Goal: Information Seeking & Learning: Learn about a topic

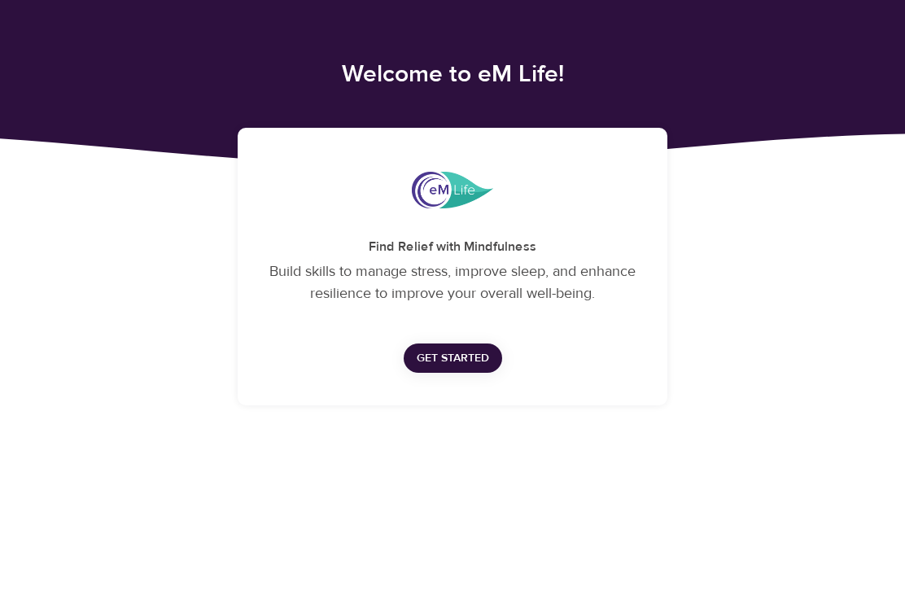
click at [456, 361] on span "Get Started" at bounding box center [453, 358] width 72 height 20
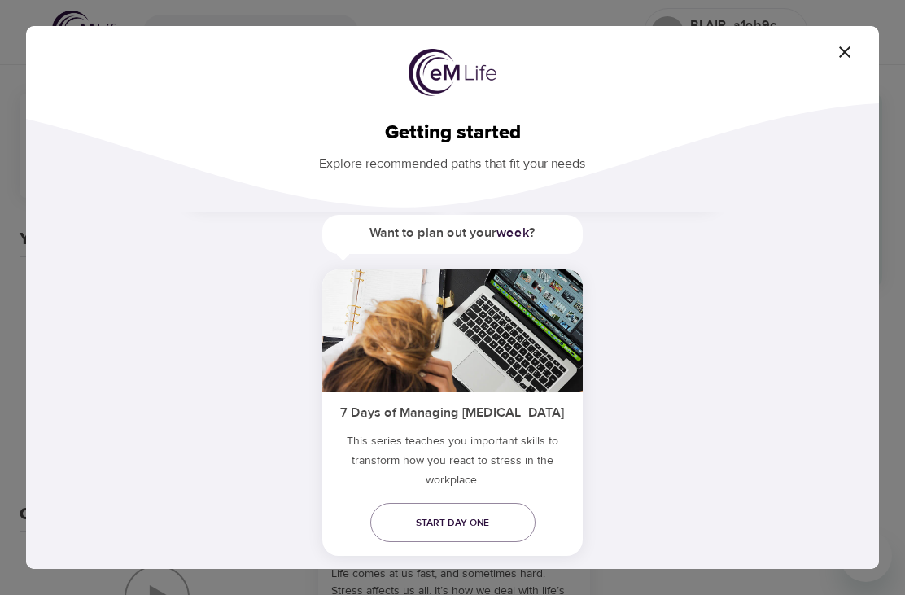
scroll to position [344, 0]
click at [844, 55] on icon "button" at bounding box center [845, 52] width 20 height 20
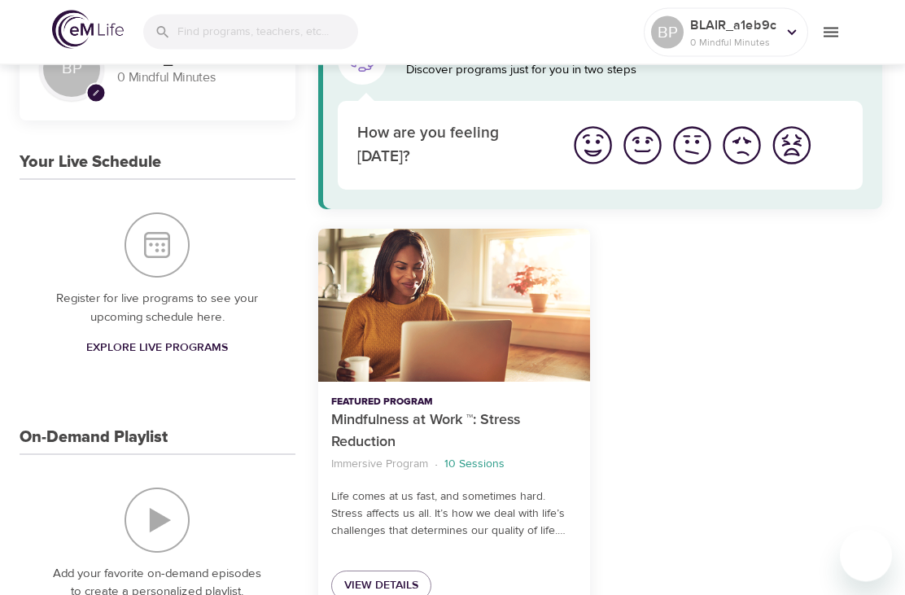
scroll to position [0, 0]
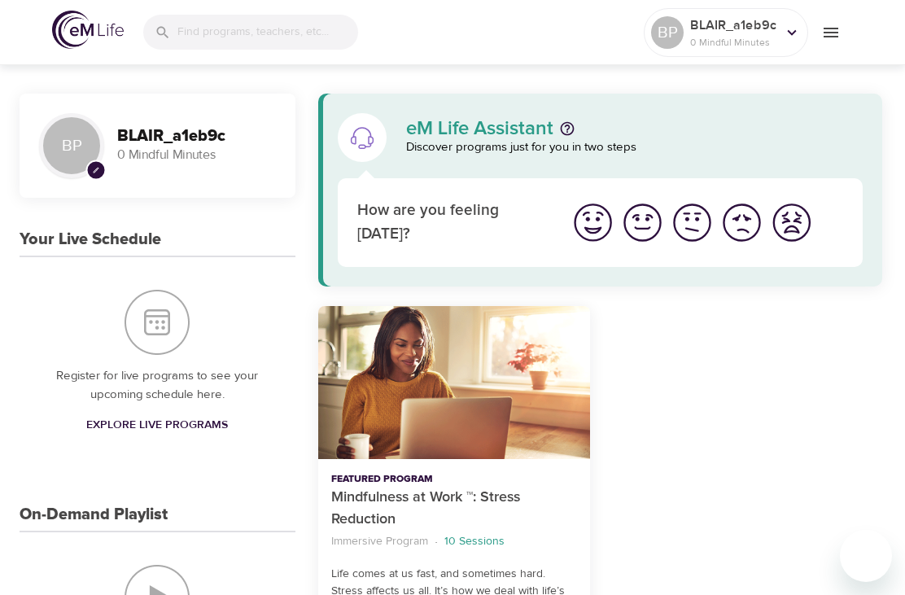
click at [74, 138] on div "BP" at bounding box center [71, 145] width 65 height 65
click at [99, 170] on icon "pencil" at bounding box center [96, 170] width 7 height 7
click at [183, 137] on h3 "BLAIR_a1eb9c" at bounding box center [196, 136] width 159 height 19
click at [788, 38] on icon at bounding box center [792, 33] width 18 height 18
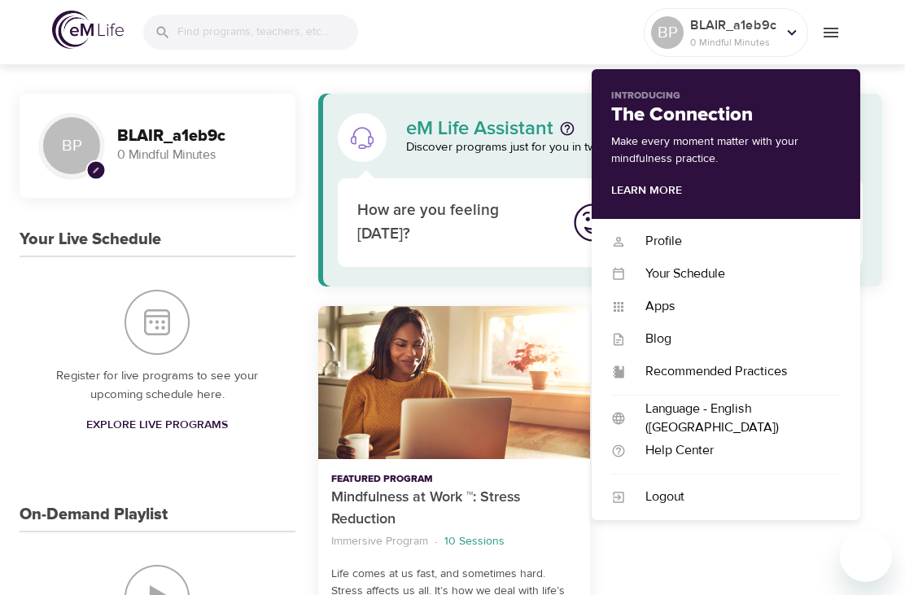
click at [669, 238] on div "Profile" at bounding box center [733, 241] width 215 height 19
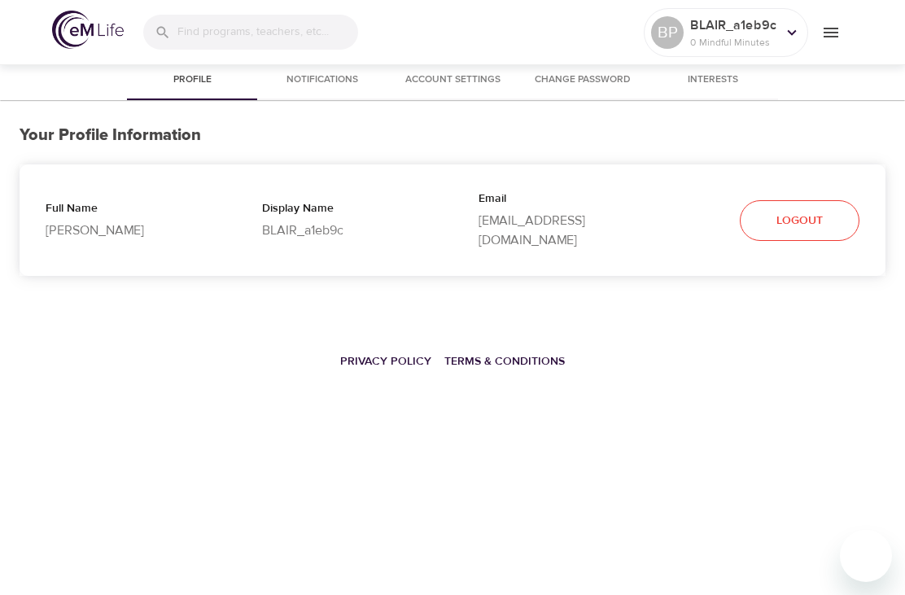
click at [303, 228] on p "BLAIR_a1eb9c" at bounding box center [344, 230] width 164 height 20
click at [795, 35] on icon at bounding box center [792, 33] width 18 height 18
click at [516, 519] on div "BP BLAIR_a1eb9c 0 Mindful Minutes Profile Notifications Account Settings Change…" at bounding box center [452, 297] width 905 height 595
click at [336, 79] on span "Notifications" at bounding box center [322, 80] width 111 height 17
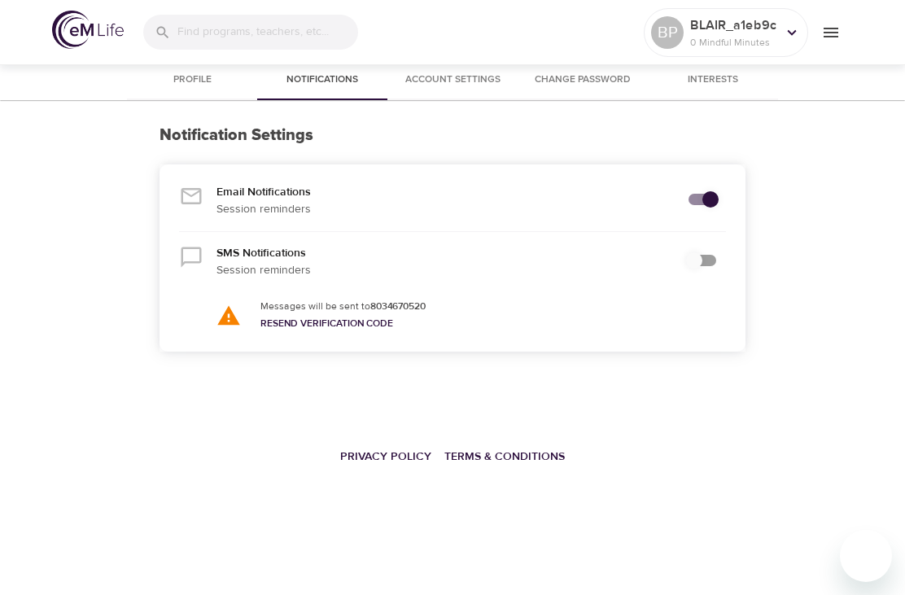
click at [710, 212] on input "secondary checkbox" at bounding box center [710, 199] width 93 height 31
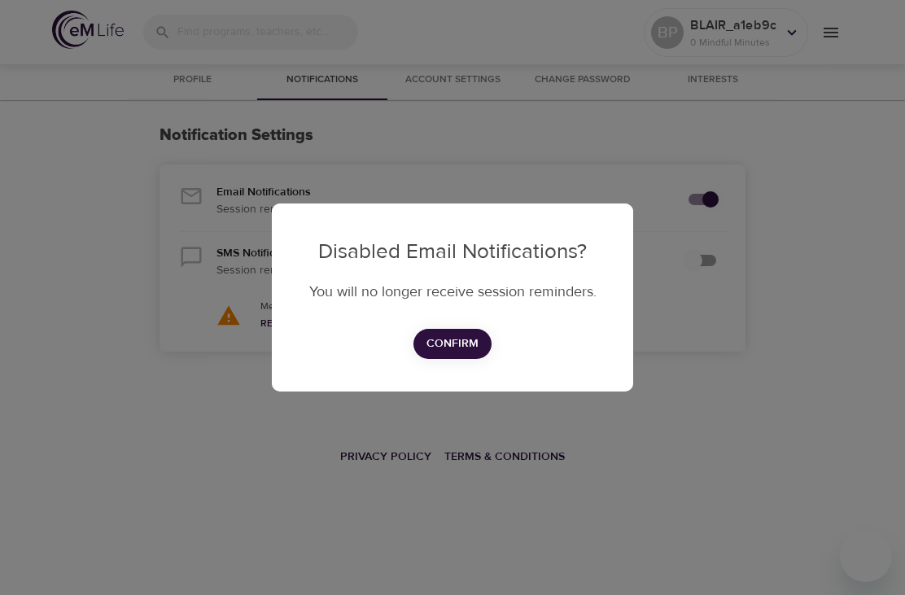
click at [466, 352] on span "Confirm" at bounding box center [452, 344] width 52 height 20
checkbox input "false"
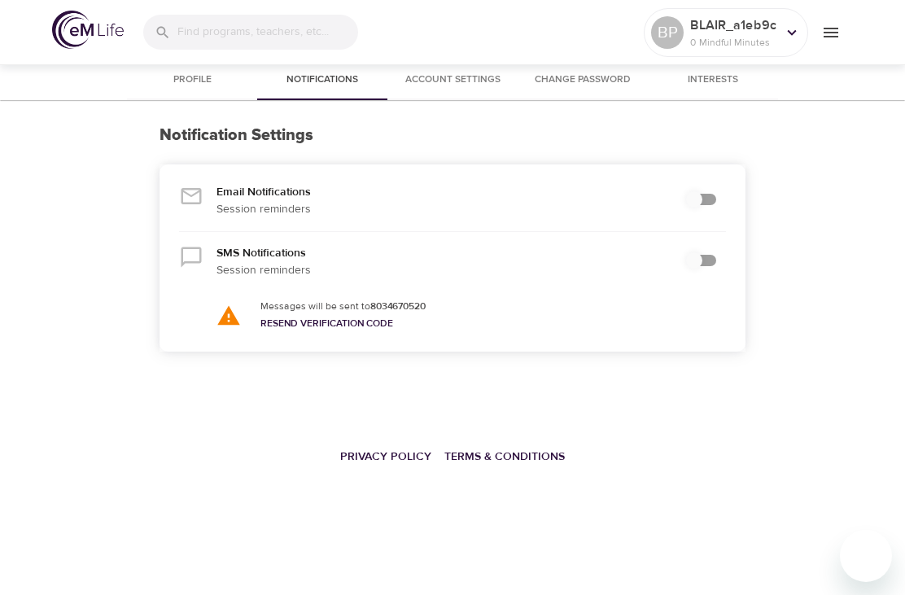
click at [481, 74] on span "Account Settings" at bounding box center [452, 80] width 111 height 17
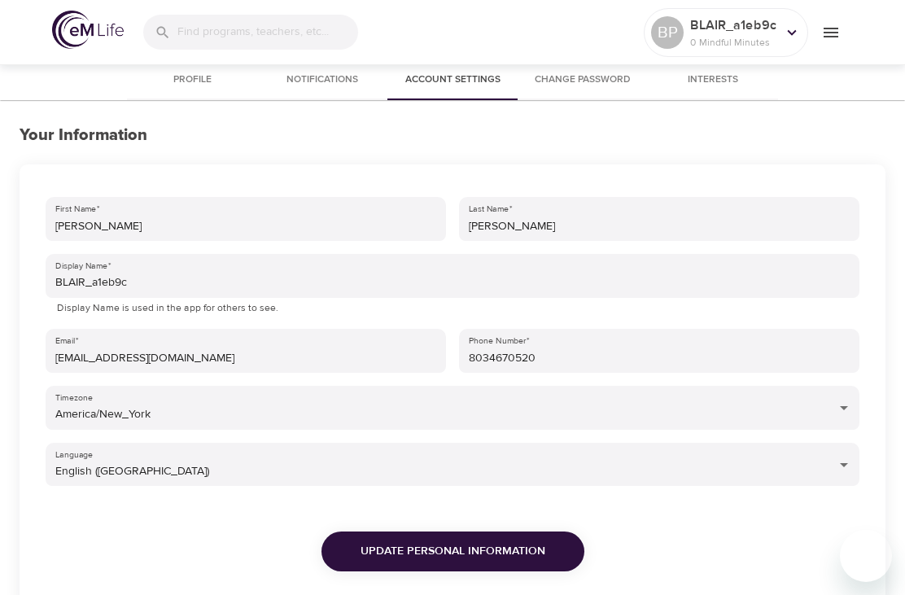
click at [200, 286] on input "BLAIR_a1eb9c" at bounding box center [453, 276] width 814 height 44
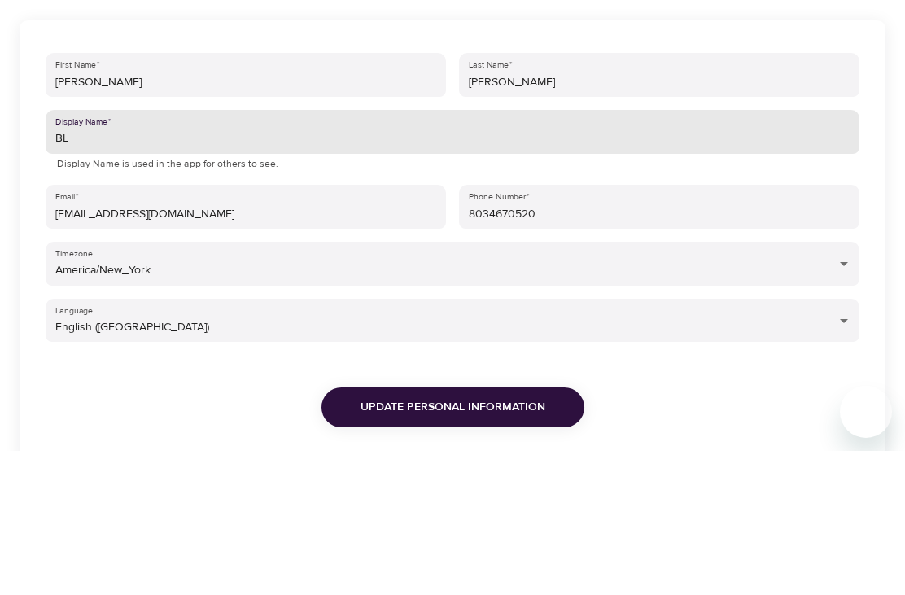
type input "B"
type input "L"
type input "Your.queen.b"
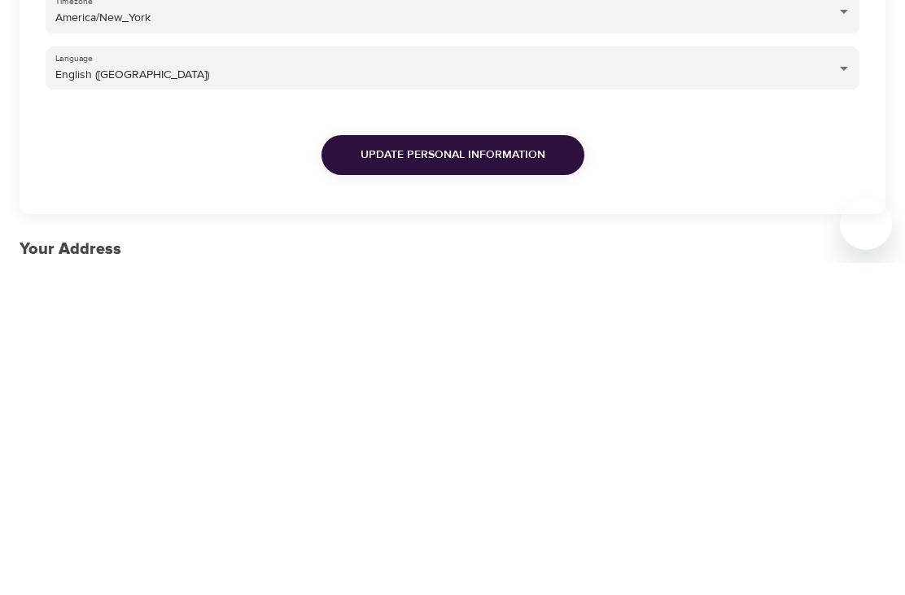
scroll to position [70, 0]
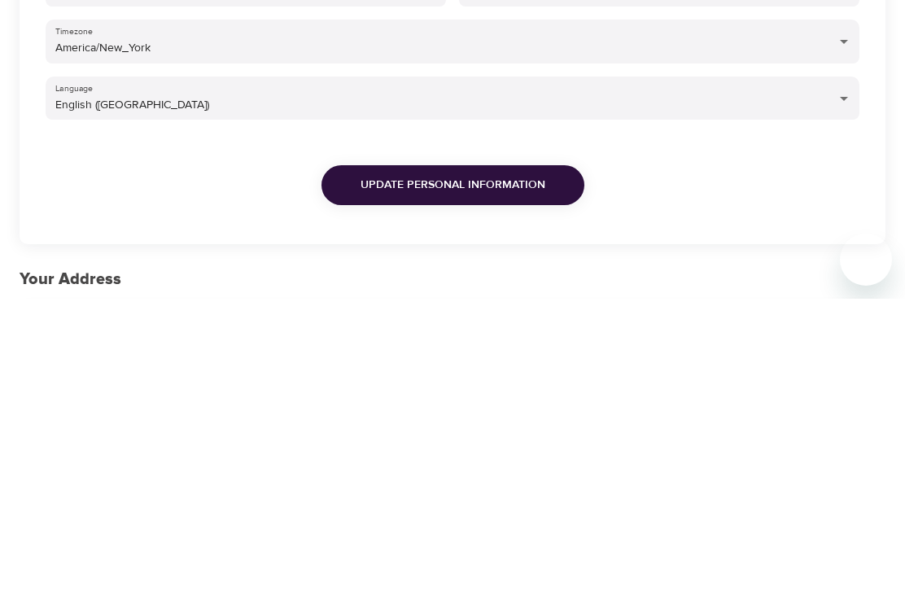
click at [543, 471] on span "Update Personal Information" at bounding box center [452, 481] width 185 height 20
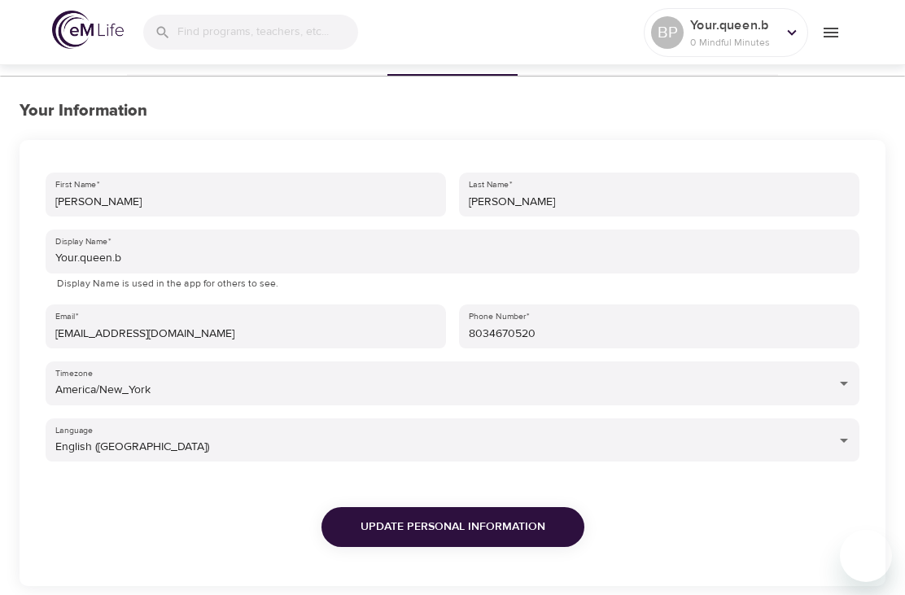
scroll to position [22, 0]
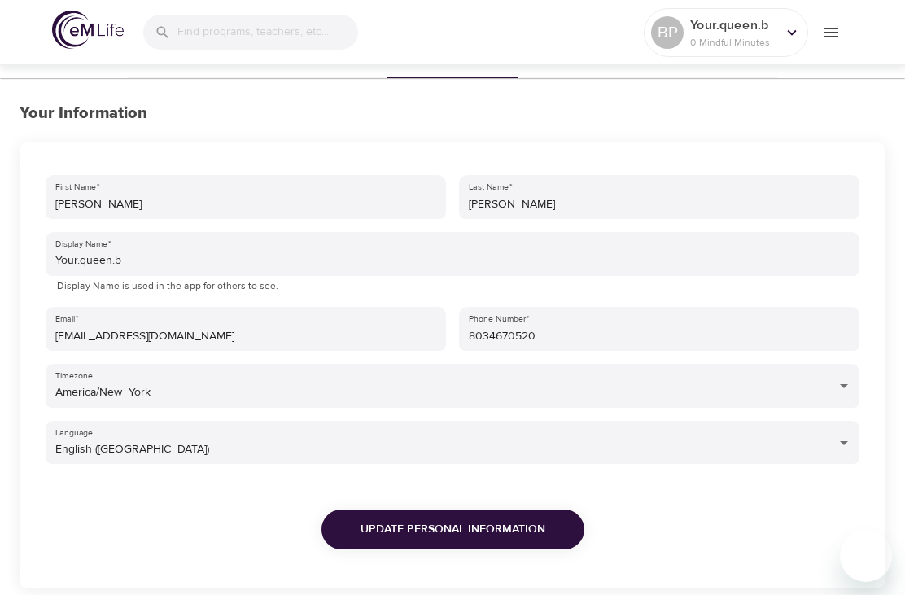
click at [667, 33] on div "BP" at bounding box center [667, 32] width 33 height 33
click at [790, 29] on icon at bounding box center [792, 33] width 18 height 18
click at [274, 548] on div "Update Personal Information" at bounding box center [452, 525] width 827 height 111
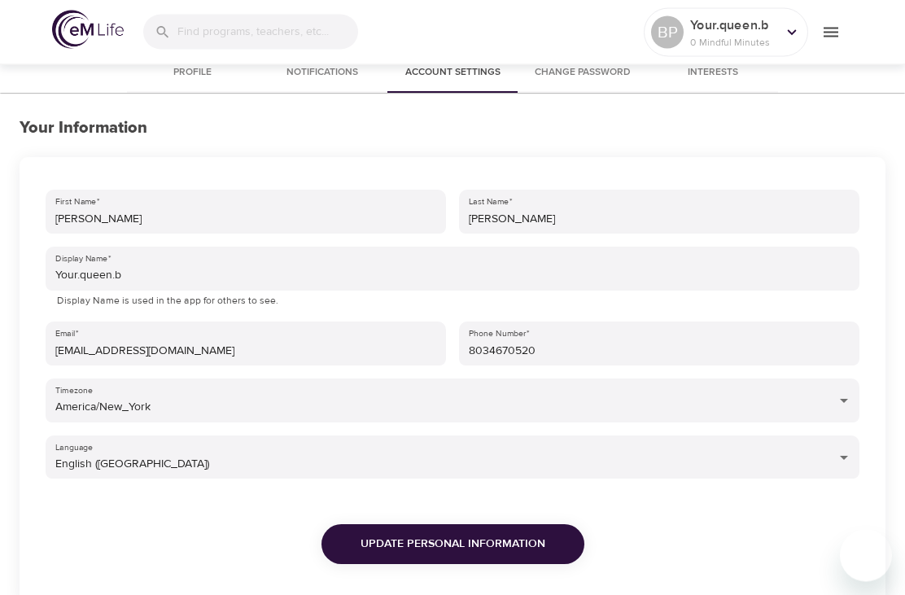
scroll to position [0, 0]
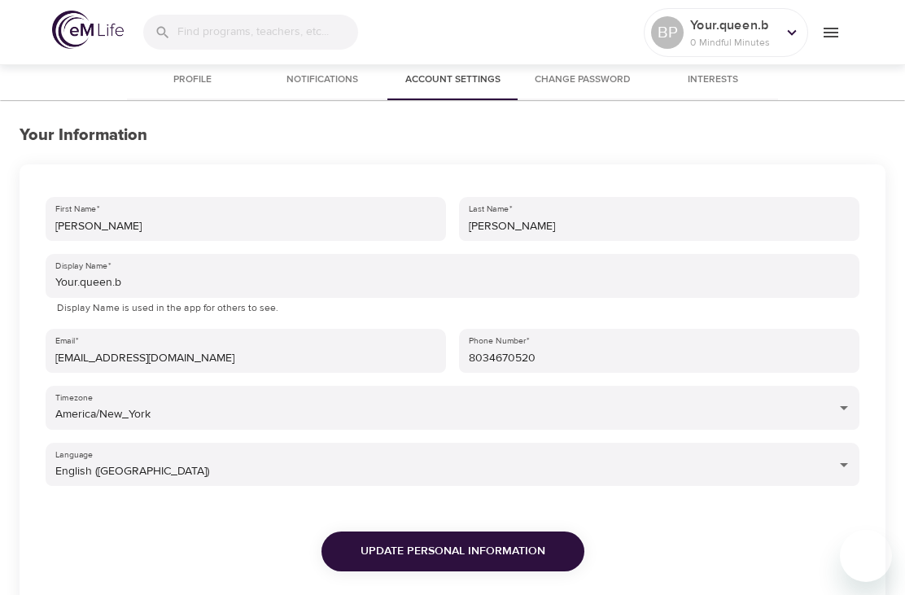
click at [722, 84] on span "Interests" at bounding box center [712, 80] width 111 height 17
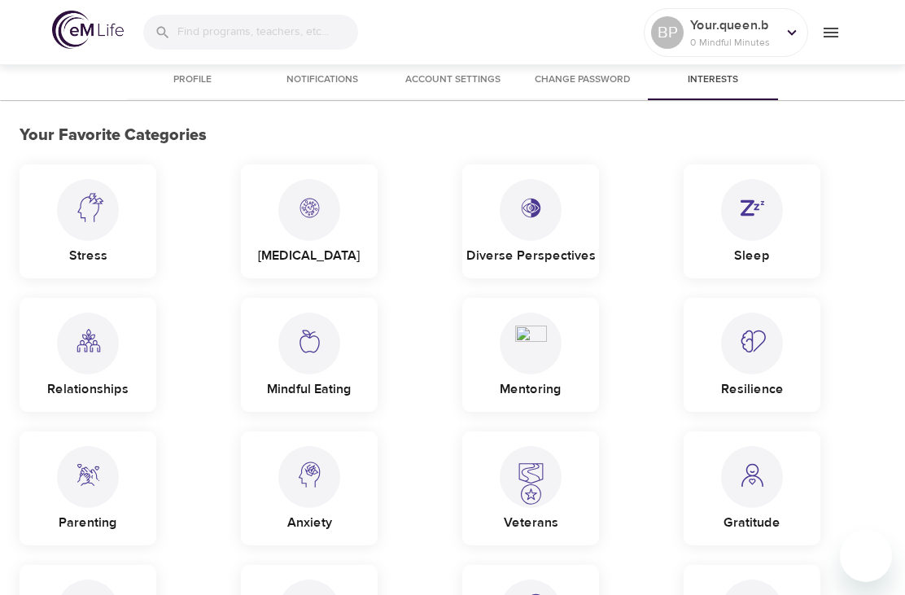
click at [103, 215] on img at bounding box center [88, 201] width 32 height 45
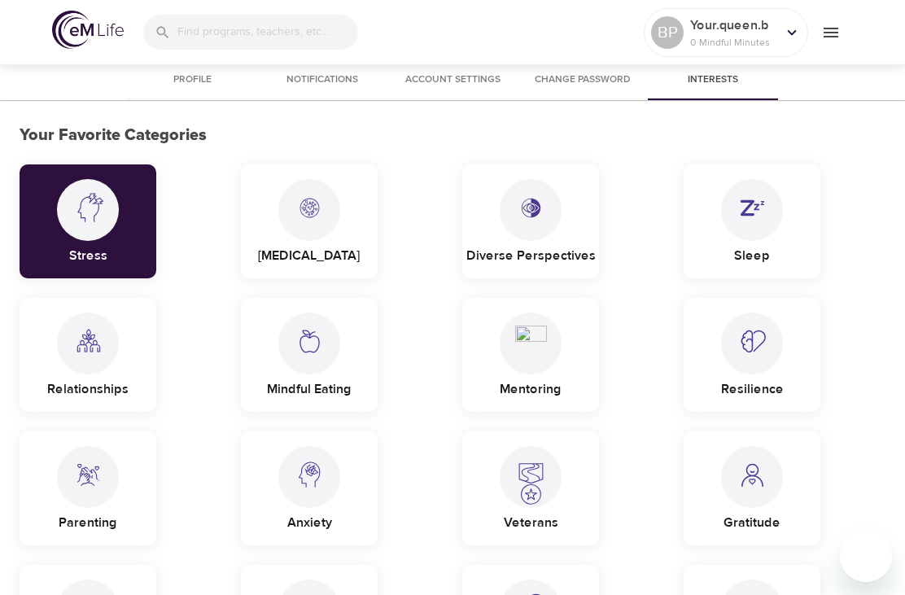
click at [365, 328] on div "Mindful Eating" at bounding box center [309, 355] width 137 height 114
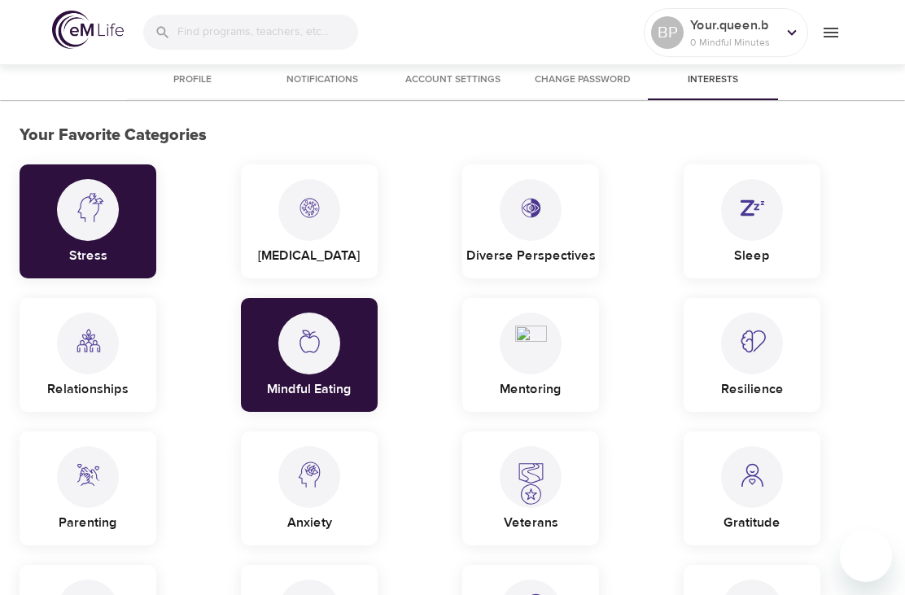
click at [738, 222] on img at bounding box center [752, 201] width 32 height 45
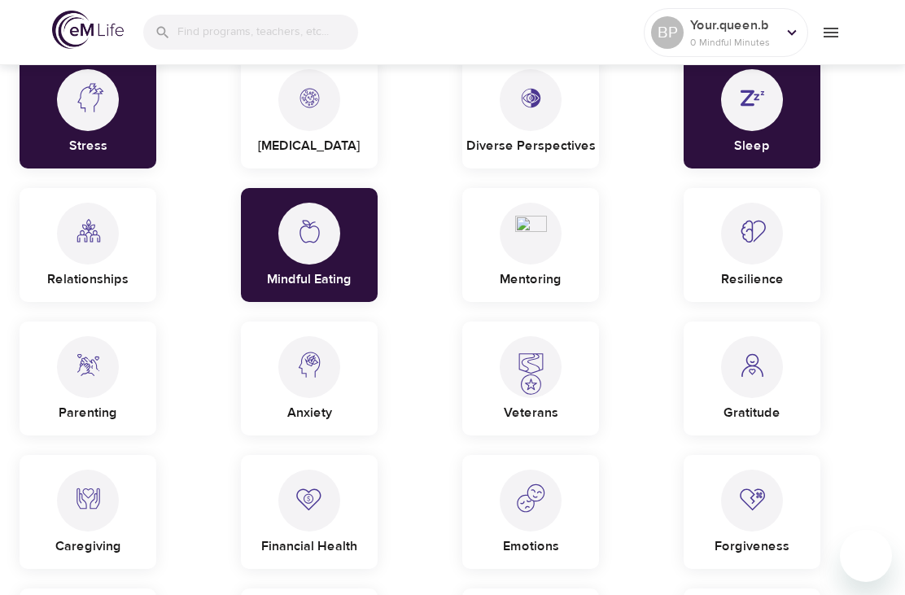
scroll to position [121, 0]
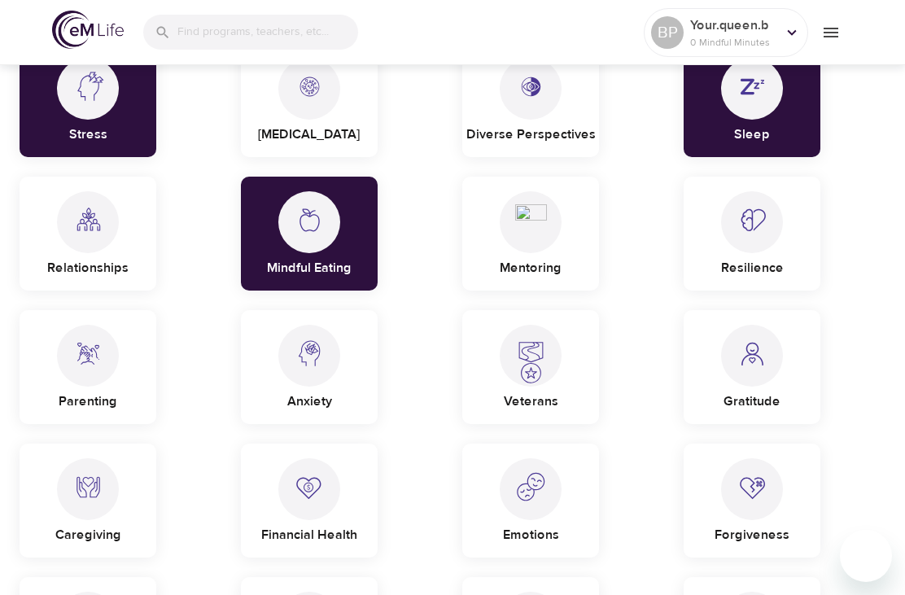
click at [763, 369] on img at bounding box center [752, 347] width 32 height 45
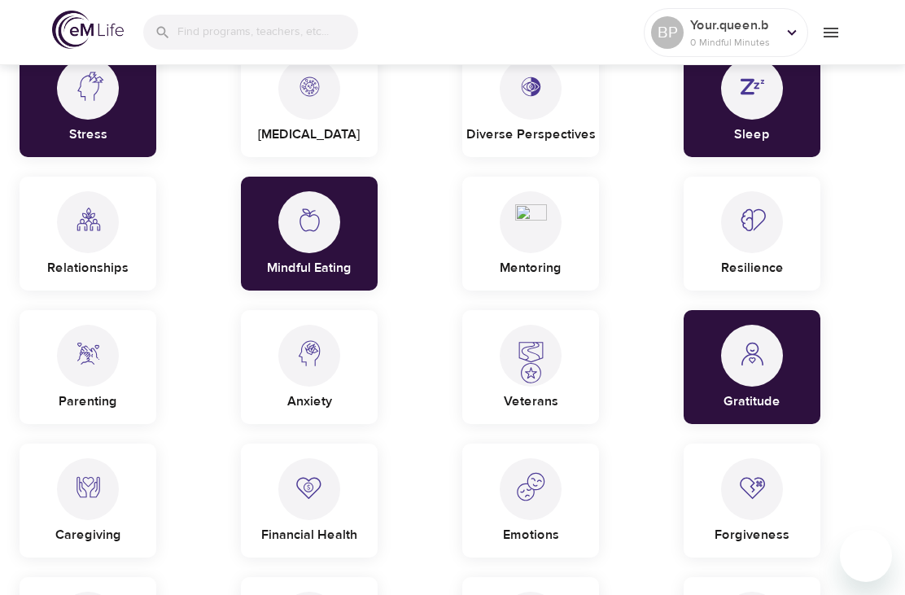
click at [304, 395] on p "Anxiety" at bounding box center [309, 398] width 45 height 26
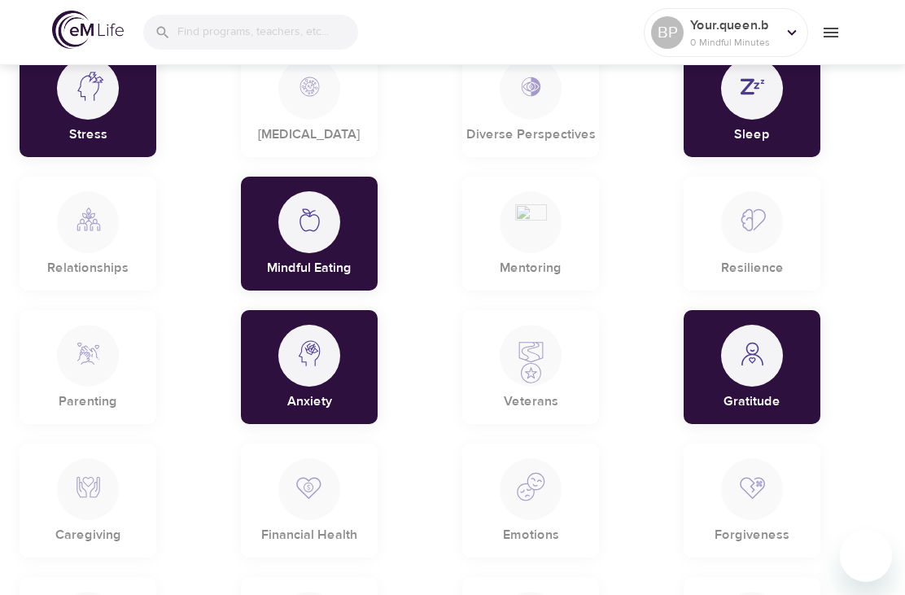
click at [763, 396] on p "Gratitude" at bounding box center [751, 398] width 57 height 26
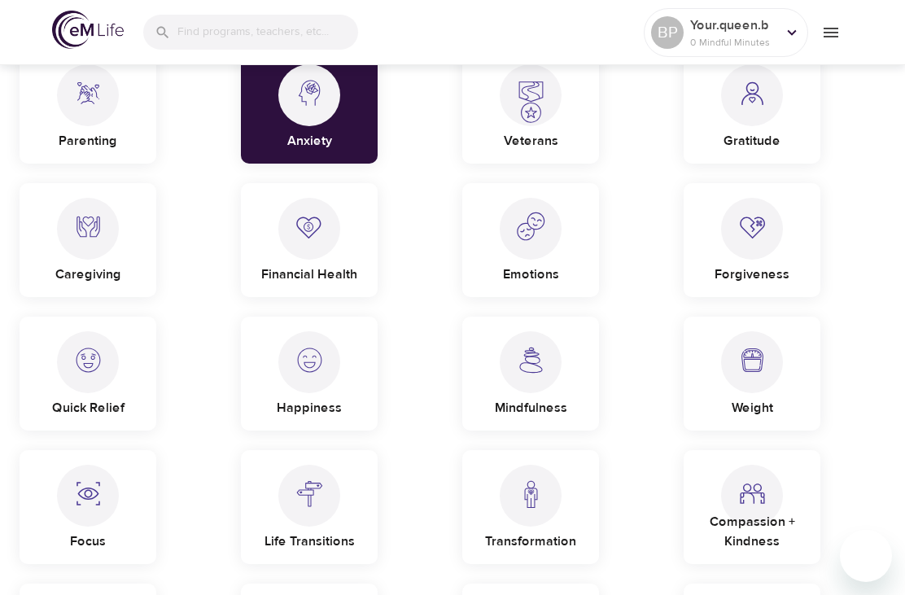
scroll to position [380, 0]
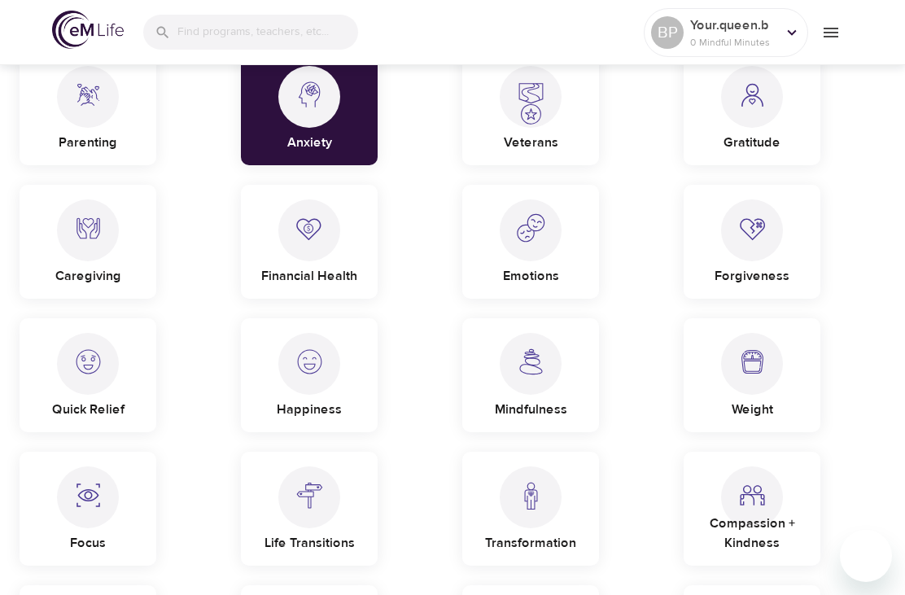
click at [756, 404] on p "Weight" at bounding box center [751, 406] width 41 height 26
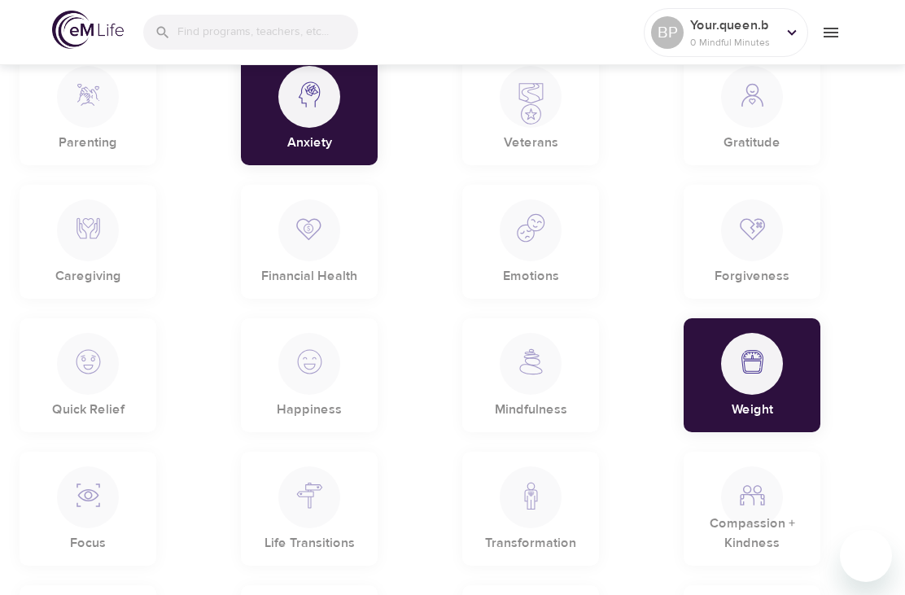
click at [305, 386] on div at bounding box center [309, 364] width 62 height 62
click at [286, 388] on div "Happiness" at bounding box center [309, 375] width 137 height 114
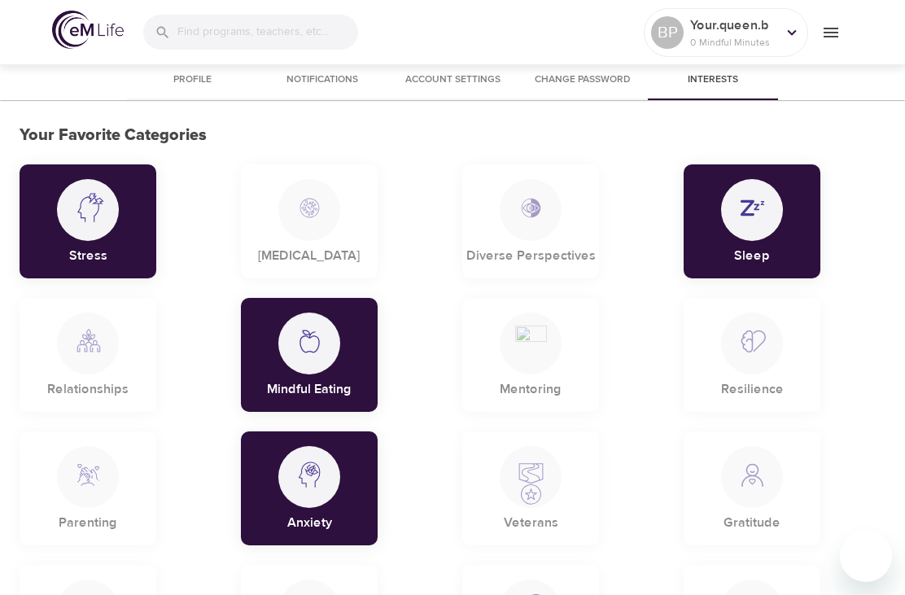
scroll to position [2, 0]
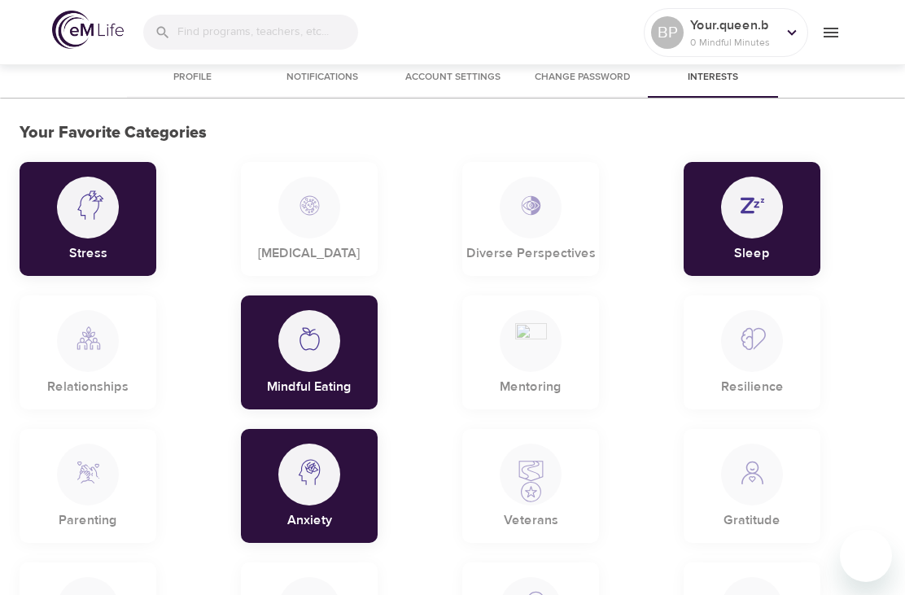
click at [782, 241] on div "Sleep" at bounding box center [751, 219] width 137 height 114
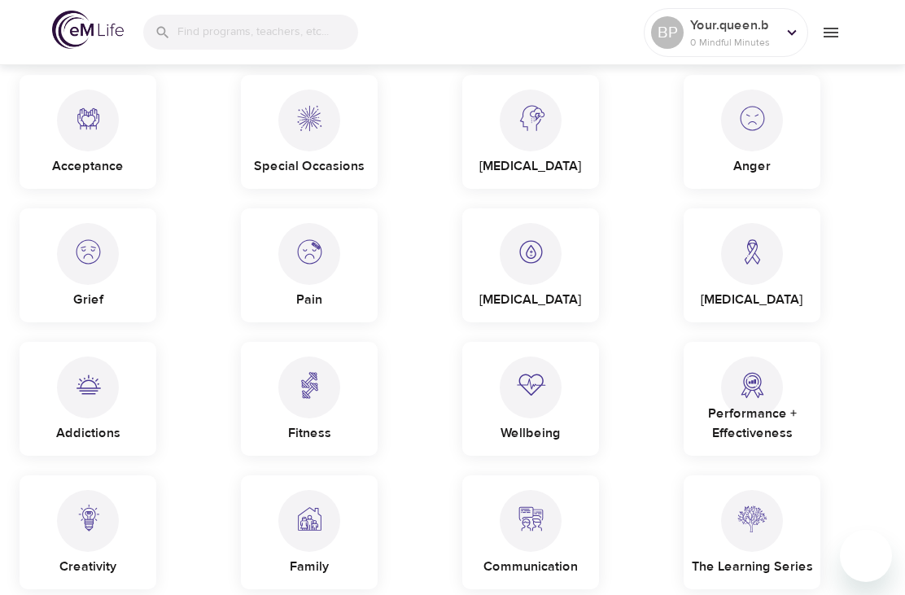
scroll to position [893, 0]
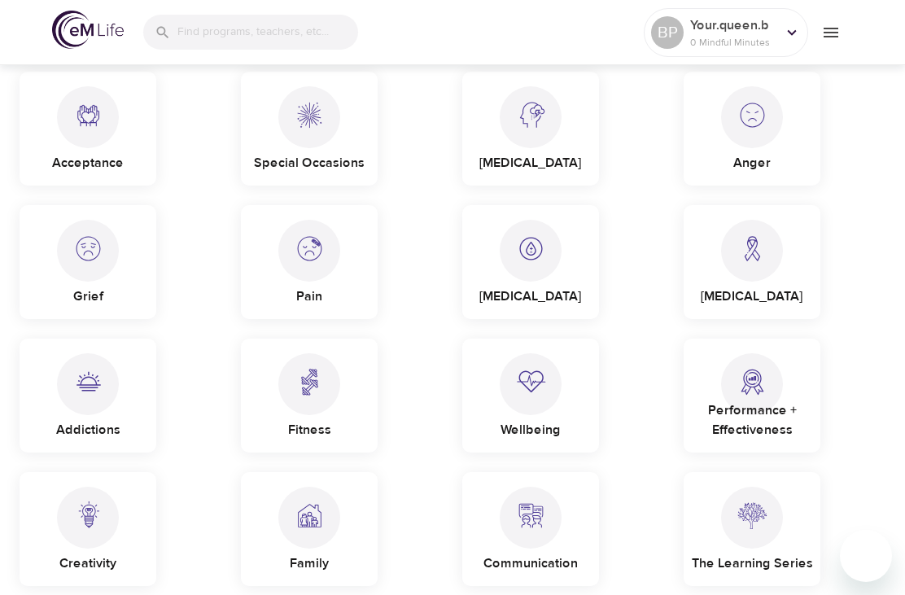
click at [314, 263] on img at bounding box center [310, 242] width 32 height 45
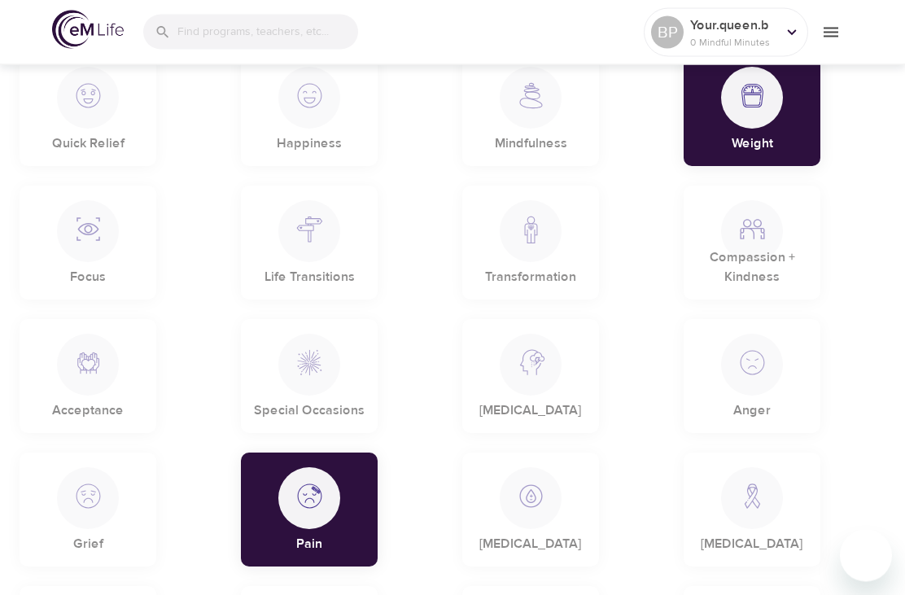
scroll to position [619, 0]
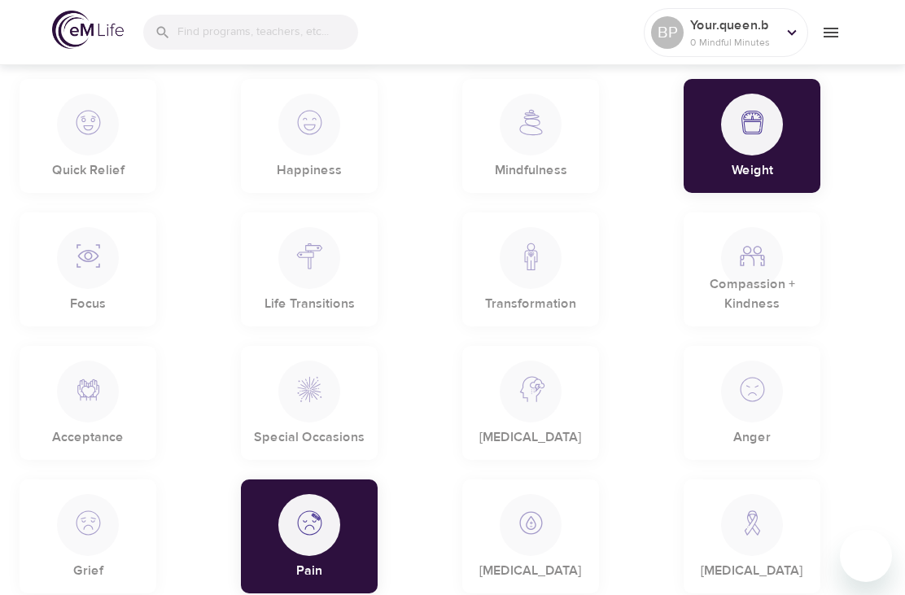
click at [742, 155] on p "Weight" at bounding box center [751, 167] width 41 height 26
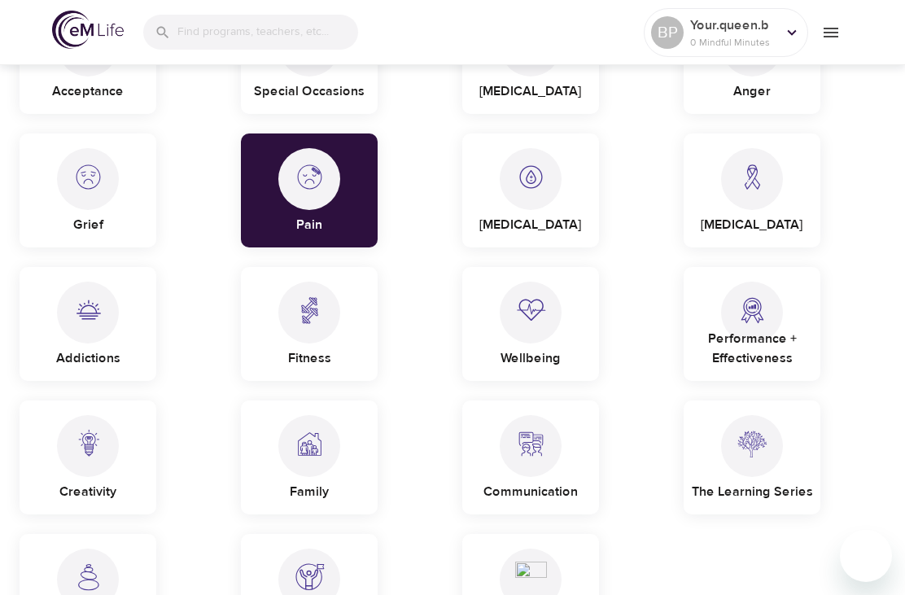
scroll to position [980, 0]
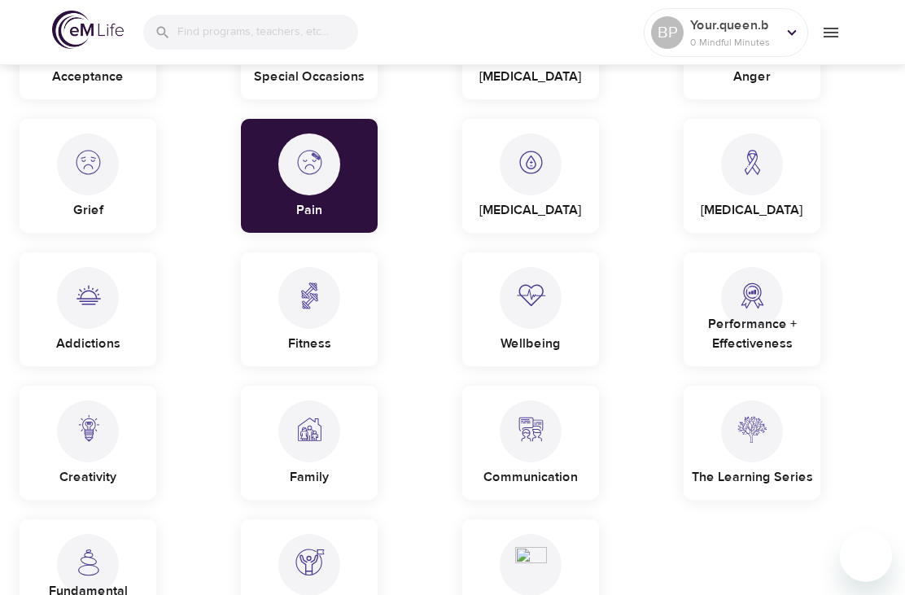
click at [337, 336] on div "Fitness" at bounding box center [309, 309] width 137 height 114
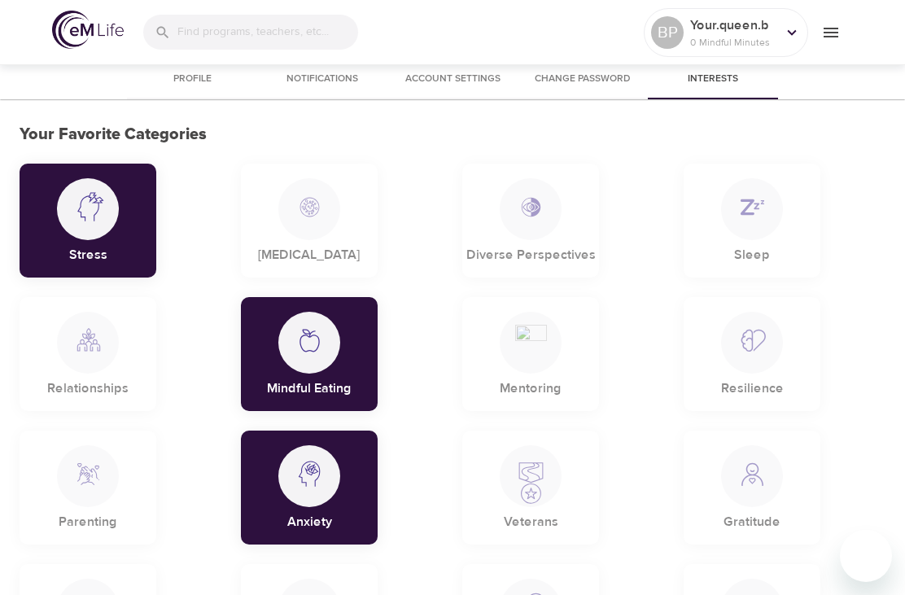
scroll to position [0, 0]
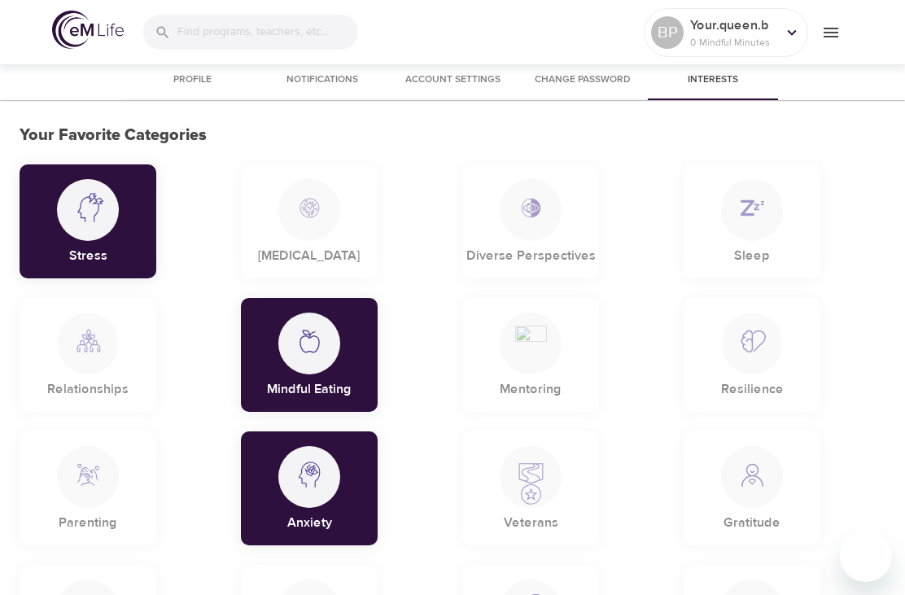
click at [837, 36] on icon "menu" at bounding box center [830, 33] width 15 height 10
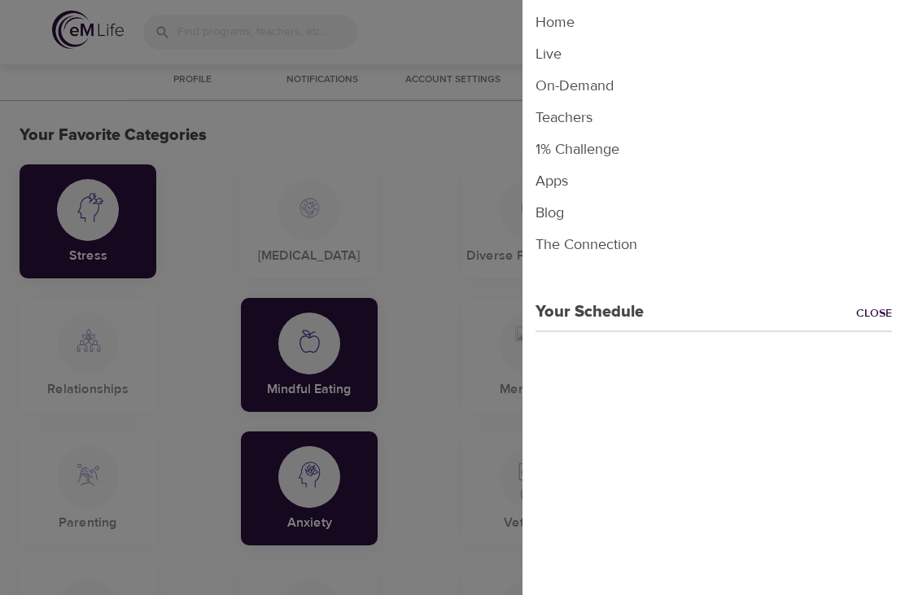
click at [566, 16] on li "Home" at bounding box center [713, 23] width 382 height 32
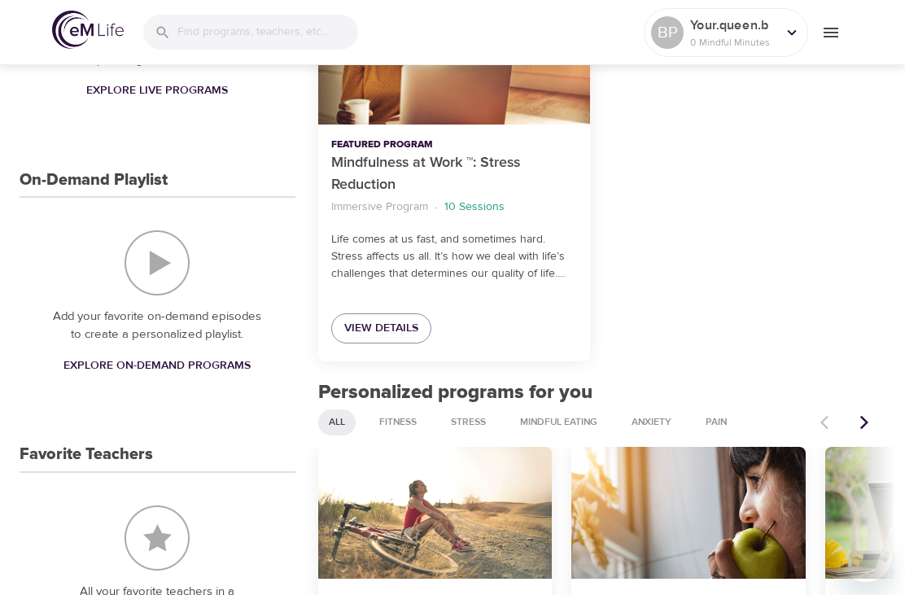
scroll to position [334, 0]
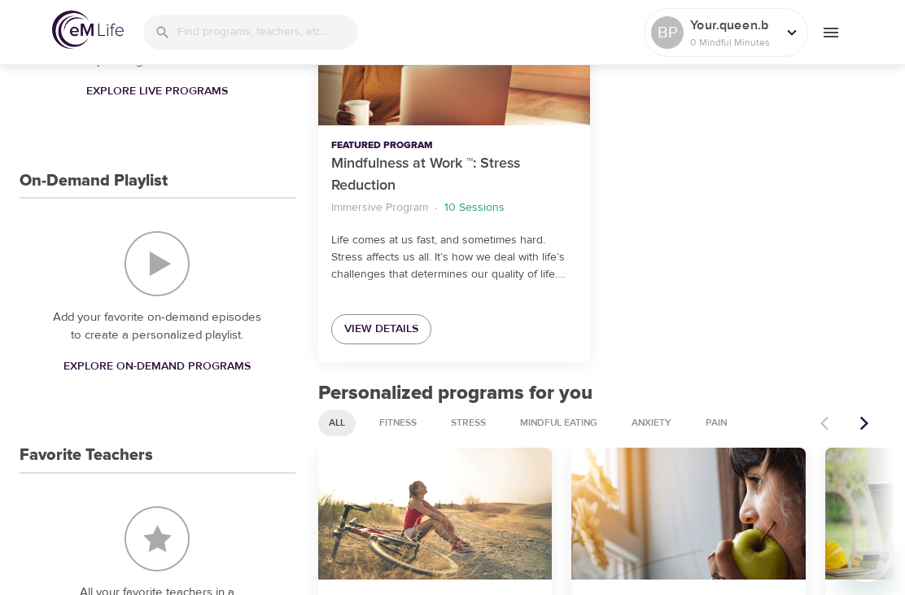
click at [228, 359] on span "Explore On-Demand Programs" at bounding box center [156, 366] width 187 height 20
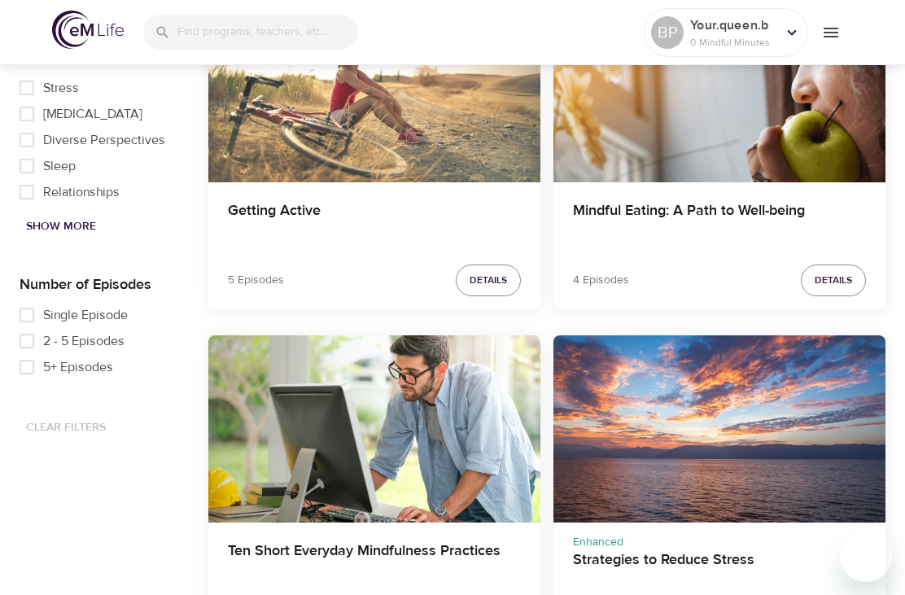
scroll to position [588, 0]
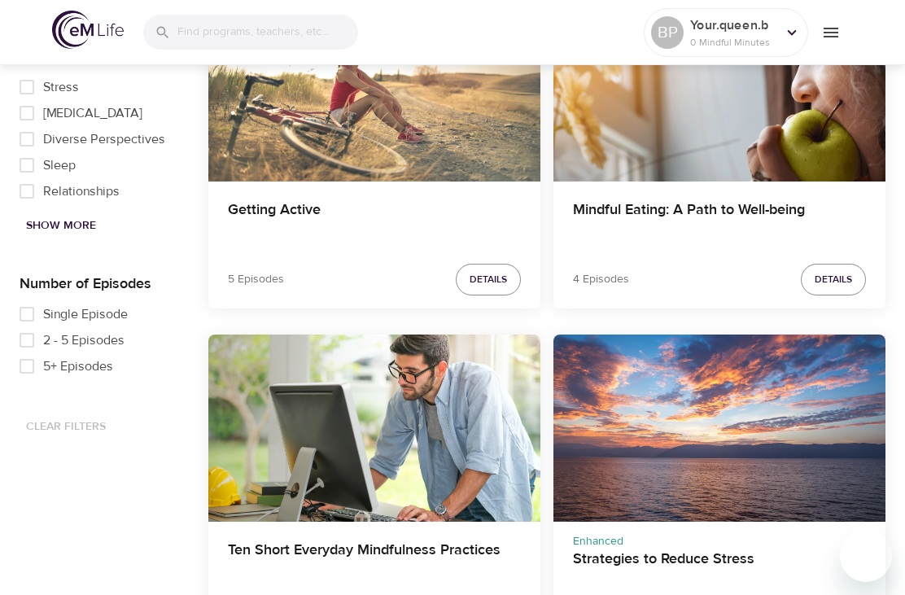
click at [81, 224] on span "Show More" at bounding box center [61, 226] width 70 height 20
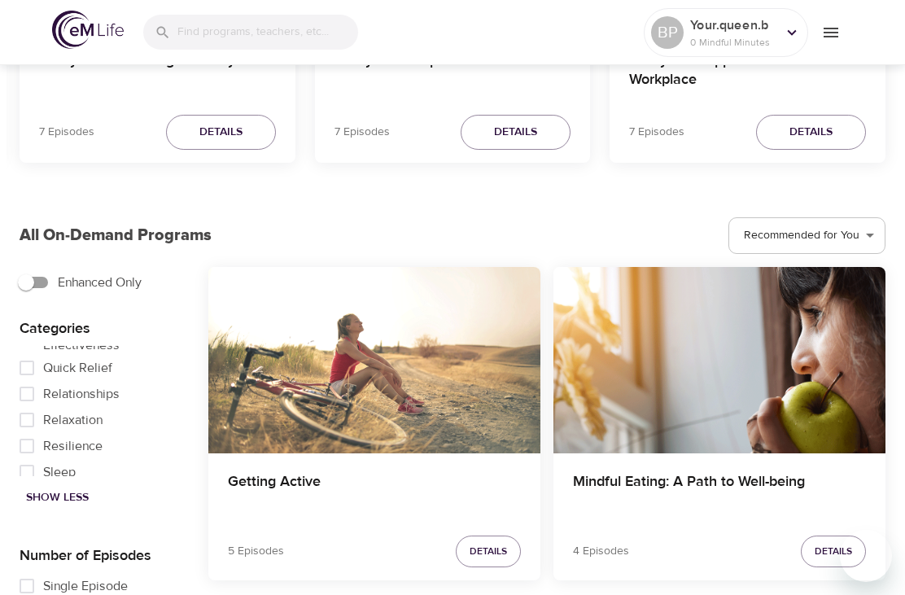
scroll to position [778, 0]
click at [102, 374] on span "Quick Relief" at bounding box center [77, 375] width 69 height 20
click at [43, 374] on input "Quick Relief" at bounding box center [27, 375] width 33 height 26
checkbox input "true"
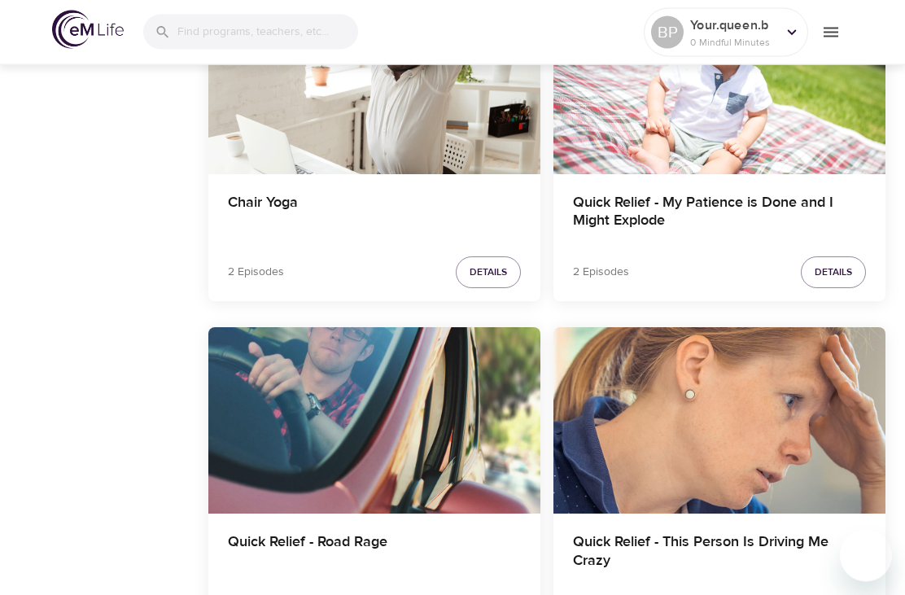
scroll to position [2313, 0]
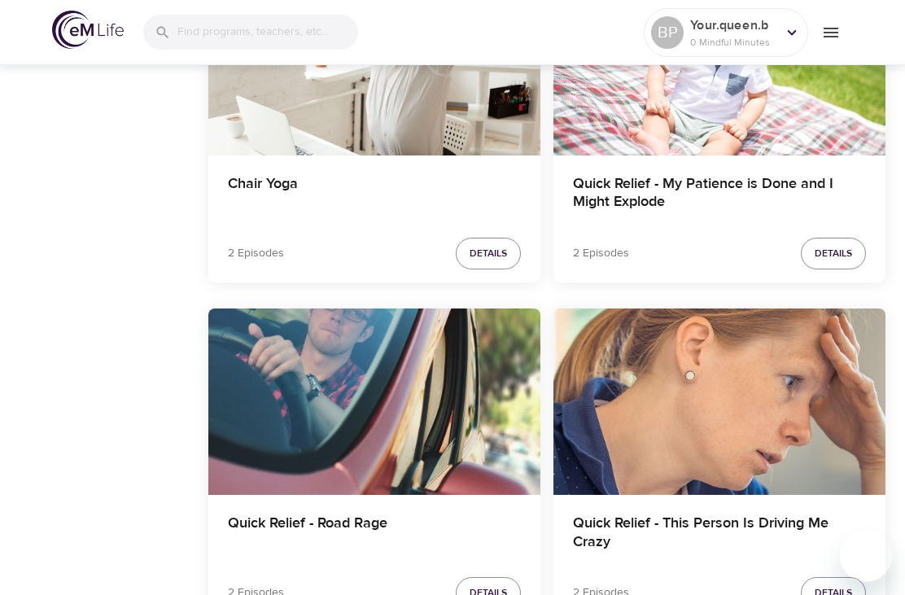
click at [486, 249] on span "Details" at bounding box center [487, 253] width 37 height 17
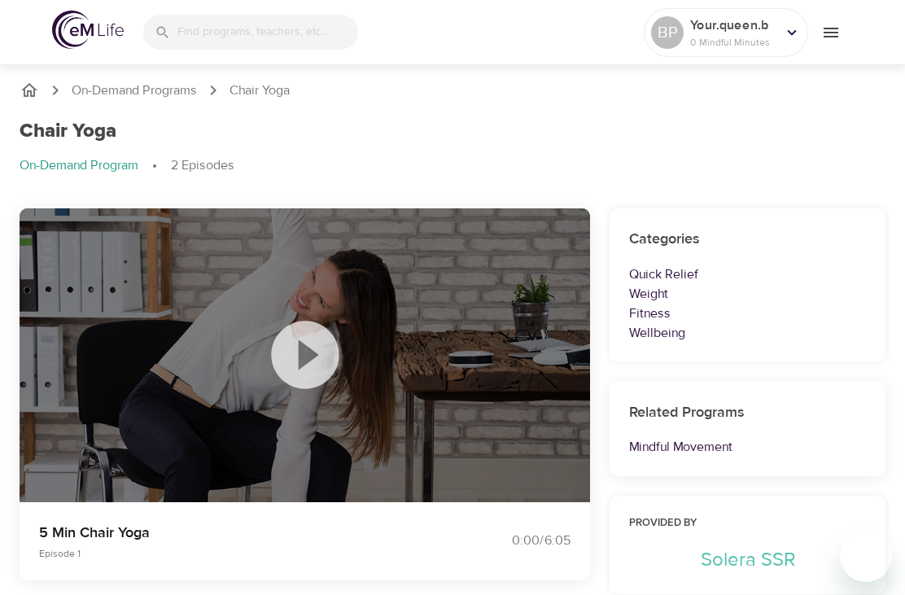
click at [188, 98] on p "On-Demand Programs" at bounding box center [134, 90] width 125 height 19
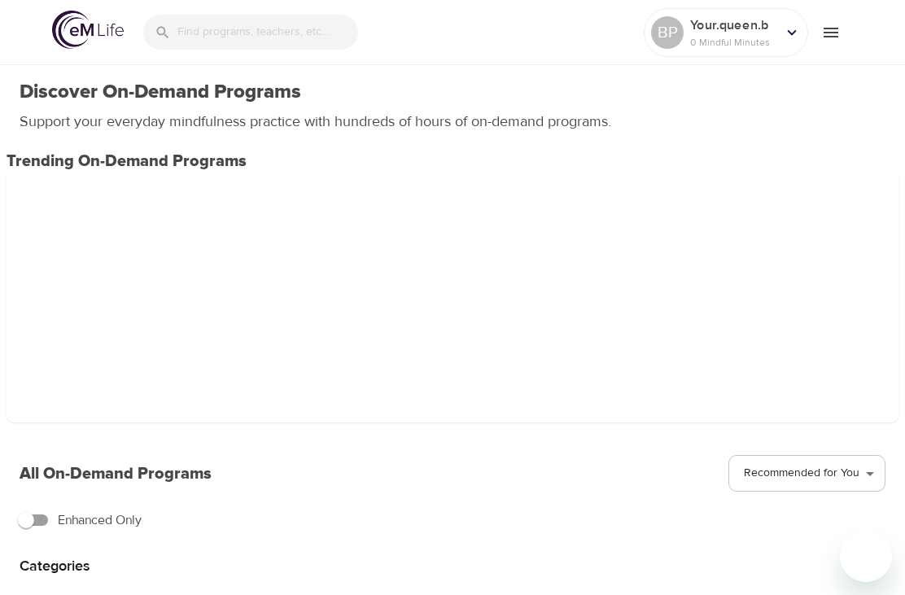
click at [277, 42] on input "search" at bounding box center [267, 32] width 181 height 35
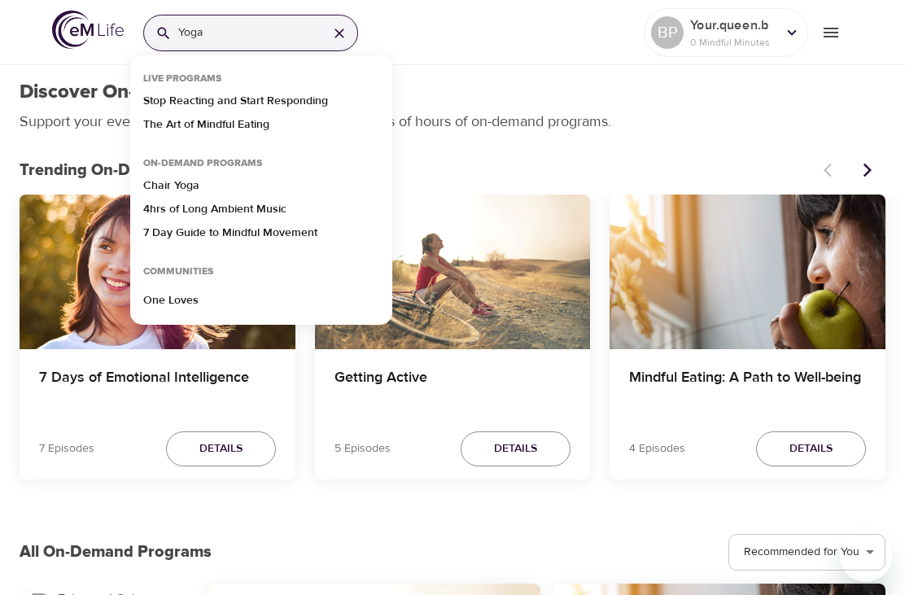
type input "Yoga"
click at [185, 300] on p "One Loves" at bounding box center [170, 300] width 55 height 17
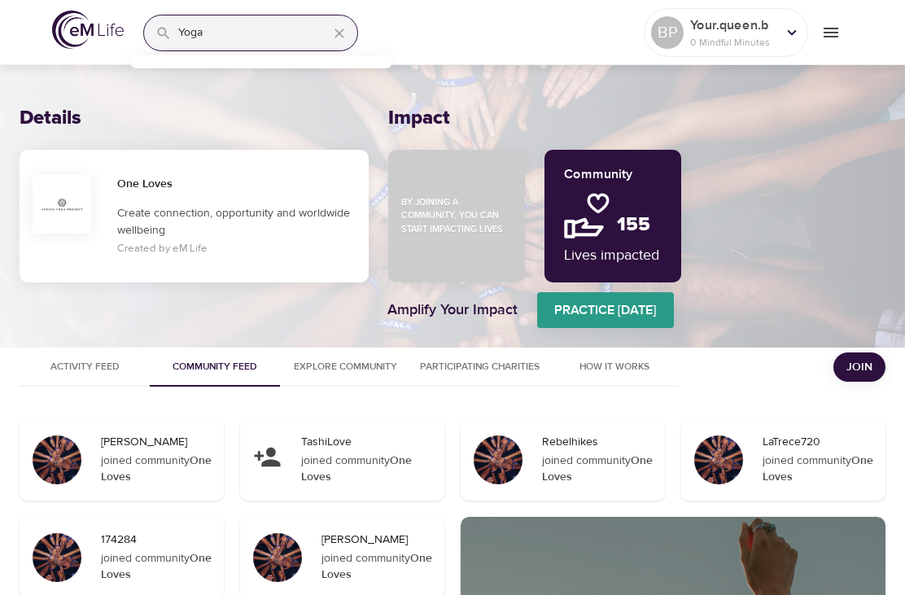
click at [341, 37] on icon "button" at bounding box center [339, 33] width 16 height 16
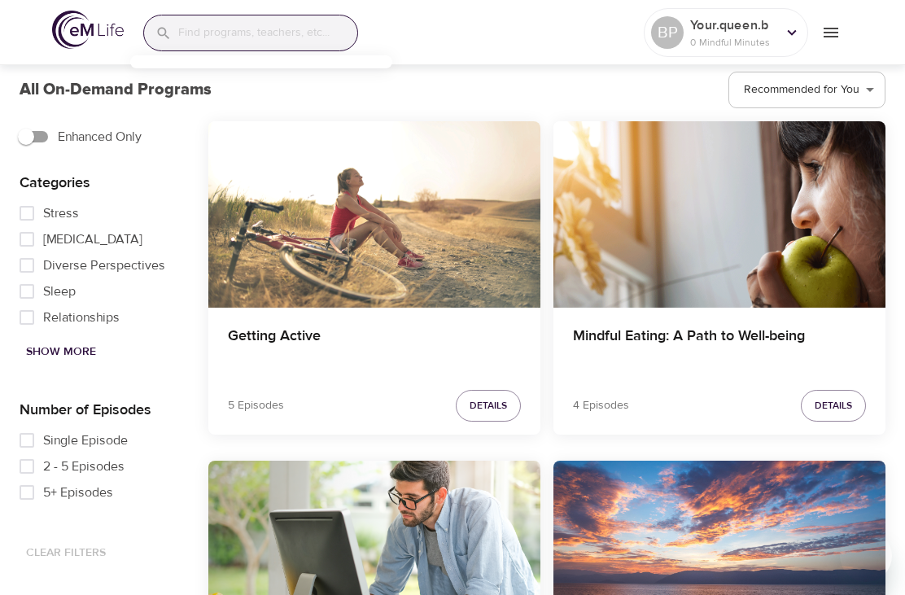
scroll to position [481, 0]
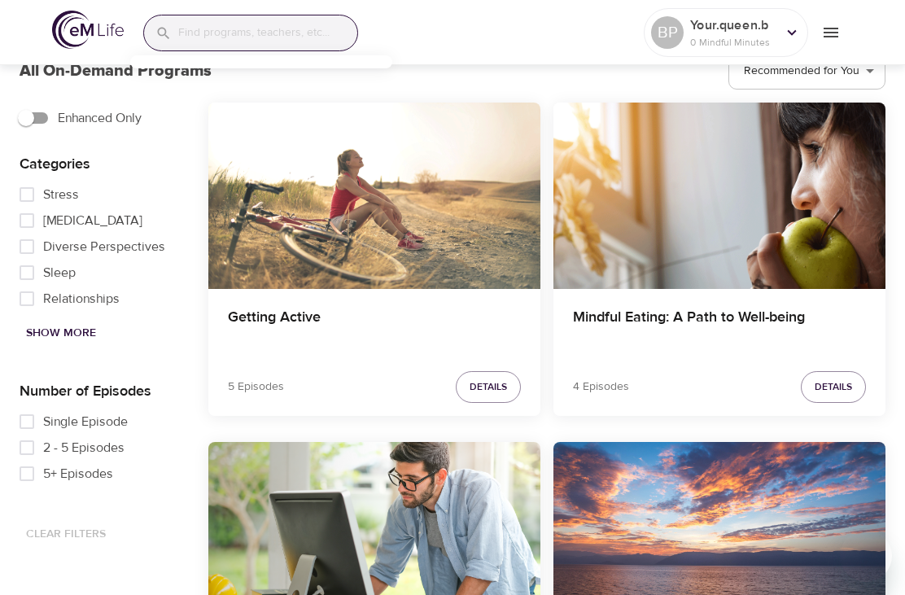
click at [80, 338] on span "Show More" at bounding box center [61, 333] width 70 height 20
click at [81, 277] on span "Anxiety" at bounding box center [64, 273] width 43 height 20
click at [43, 277] on input "Anxiety" at bounding box center [27, 273] width 33 height 26
checkbox input "true"
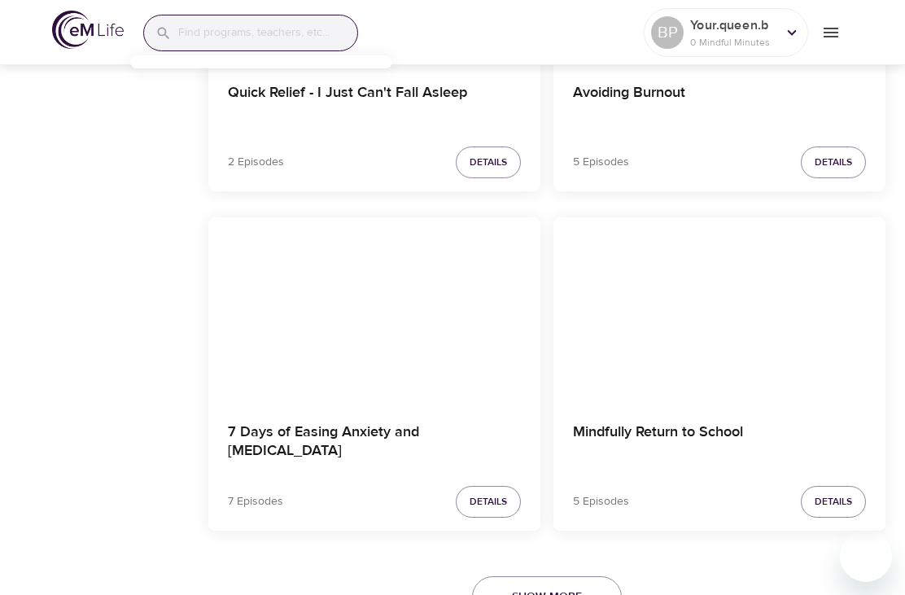
scroll to position [5136, 0]
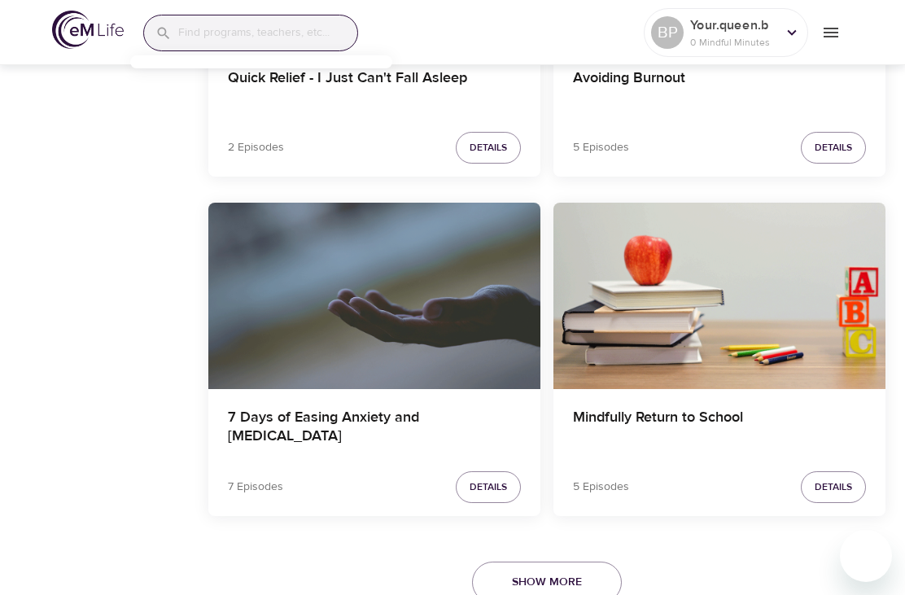
click at [601, 565] on button "Show More" at bounding box center [547, 581] width 150 height 41
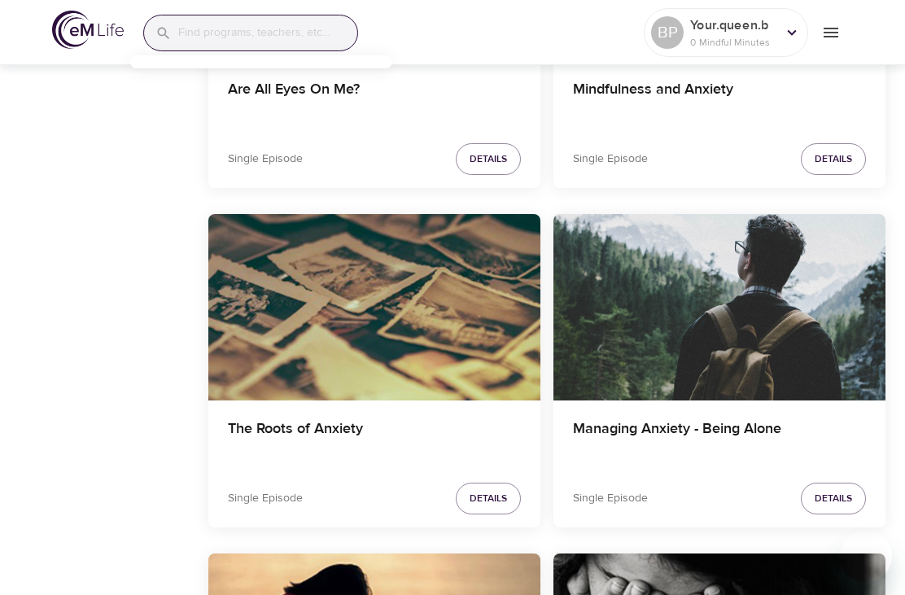
scroll to position [1722, 0]
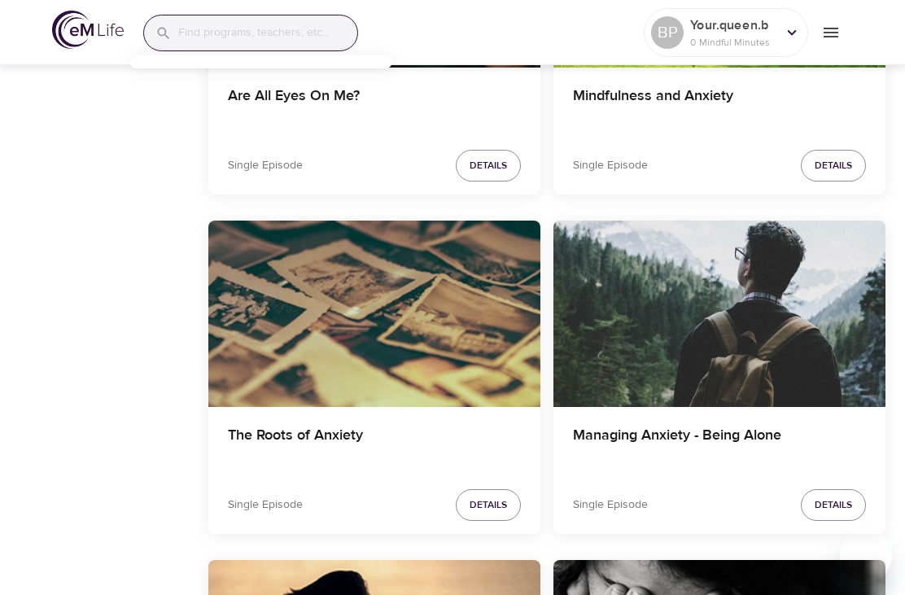
click at [473, 380] on div "The Roots of Anxiety" at bounding box center [374, 313] width 332 height 187
